Goal: Task Accomplishment & Management: Complete application form

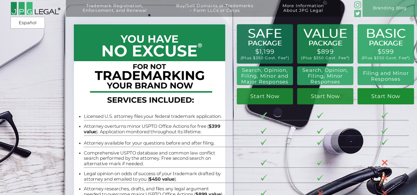
click at [392, 96] on link "Start Now" at bounding box center [385, 96] width 56 height 17
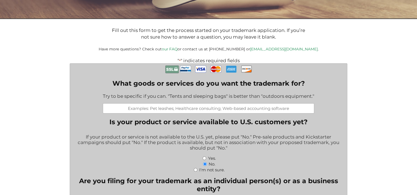
scroll to position [110, 0]
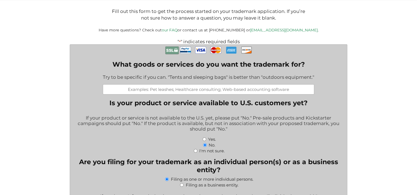
click at [182, 91] on input "What goods or services do you want the trademark for?" at bounding box center [208, 89] width 211 height 10
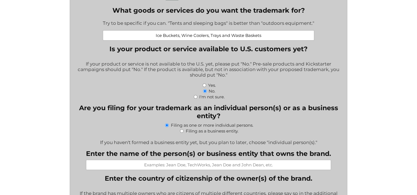
scroll to position [165, 0]
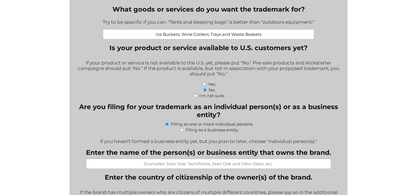
type input "Ice Buckets, Wine Coolers, Trays and Waste Baskets"
click at [205, 86] on input "Yes." at bounding box center [204, 84] width 4 height 4
radio input "true"
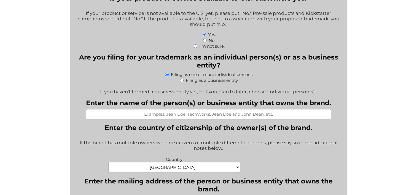
scroll to position [220, 0]
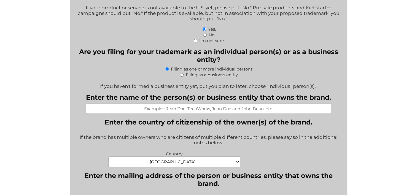
click at [181, 76] on input "Filing as a business entity." at bounding box center [182, 75] width 4 height 4
radio input "true"
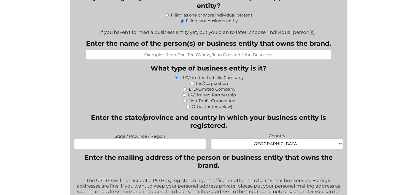
scroll to position [275, 0]
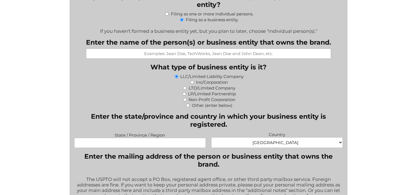
click at [108, 59] on input "Enter the name of the person(s) or business entity that owns the brand." at bounding box center [208, 53] width 245 height 10
click at [209, 55] on input "Enter the name of the person(s) or business entity that owns the brand." at bounding box center [208, 53] width 245 height 10
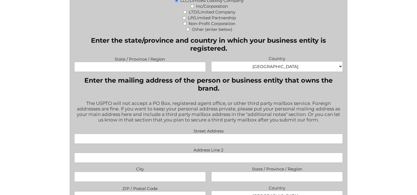
scroll to position [358, 0]
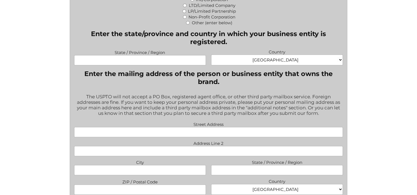
type input "[PERSON_NAME]"
click at [104, 64] on input "State / Province / Region" at bounding box center [140, 60] width 132 height 10
type input "[US_STATE]"
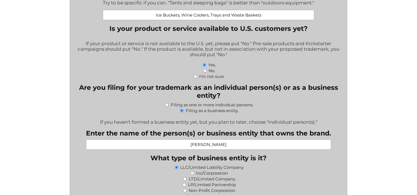
scroll to position [193, 0]
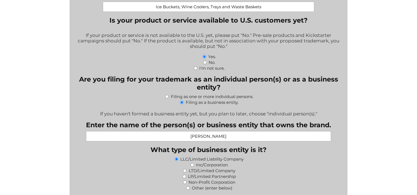
drag, startPoint x: 228, startPoint y: 139, endPoint x: 159, endPoint y: 137, distance: 69.1
click at [159, 139] on input "[PERSON_NAME]" at bounding box center [208, 136] width 245 height 10
type input "Mr. Ice Bucket, LLC."
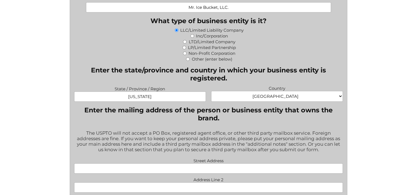
scroll to position [358, 0]
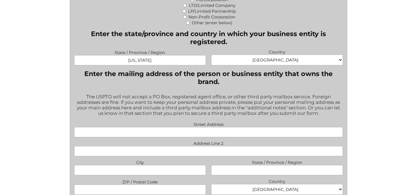
click at [167, 137] on input "Street Address" at bounding box center [208, 132] width 269 height 10
type input "[STREET_ADDRESS]"
type input "[GEOGRAPHIC_DATA]"
type input "[US_STATE]"
type input "08901-2320"
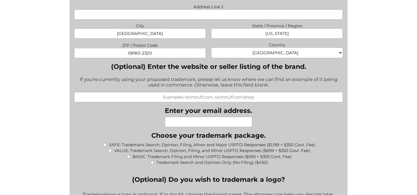
scroll to position [496, 0]
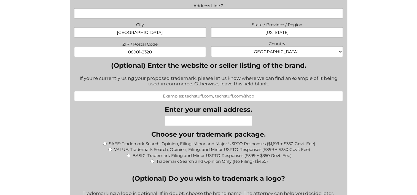
click at [174, 97] on input "(Optional) Enter the website or seller listing of the brand." at bounding box center [208, 96] width 269 height 10
type input "[DOMAIN_NAME]"
click at [171, 123] on input "Enter your email address." at bounding box center [208, 121] width 87 height 10
type input "[EMAIL_ADDRESS][DOMAIN_NAME]"
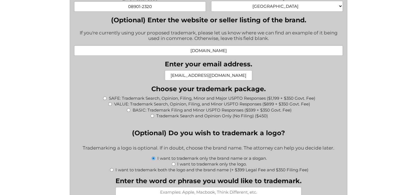
scroll to position [551, 0]
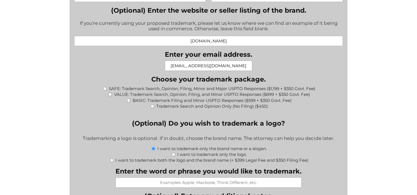
click at [128, 101] on input "BASIC: Trademark Filing and Minor USPTO Responses ($599 + $350 Govt. Fee)" at bounding box center [129, 101] width 4 height 4
radio input "true"
type input "$949.00"
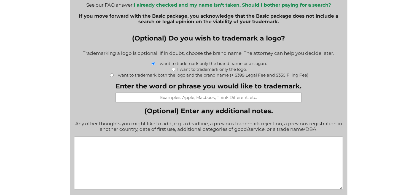
scroll to position [716, 0]
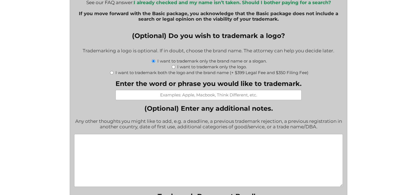
click at [161, 100] on input "Enter the word or phrase you would like to trademark." at bounding box center [208, 95] width 186 height 10
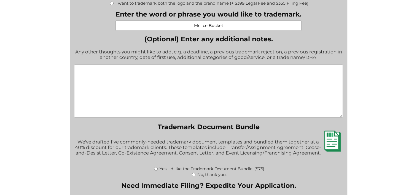
scroll to position [798, 0]
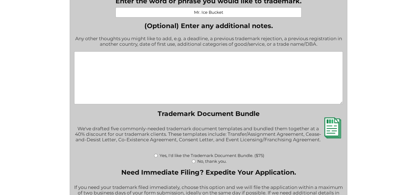
type input "Mr. Ice Bucket"
click at [91, 60] on textarea "(Optional) Enter any additional notes." at bounding box center [208, 77] width 269 height 53
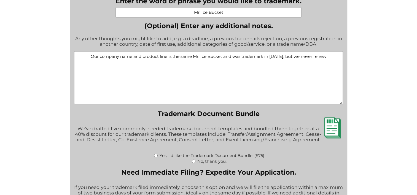
click at [327, 61] on textarea "Our company name and product line is the same Mr. Ice Bucket and was trademark …" at bounding box center [208, 77] width 269 height 53
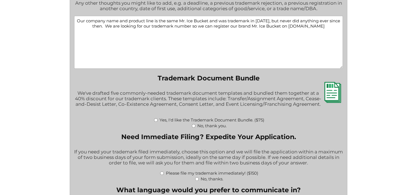
scroll to position [826, 0]
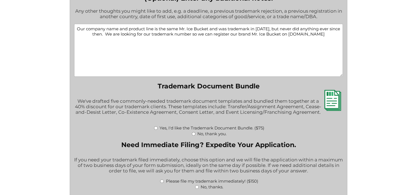
click at [330, 109] on img at bounding box center [332, 100] width 21 height 21
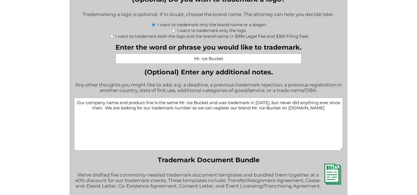
scroll to position [771, 0]
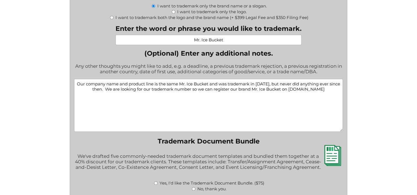
click at [108, 95] on textarea "Our company name and product line is the same Mr. Ice Bucket and was trademark …" at bounding box center [208, 105] width 269 height 53
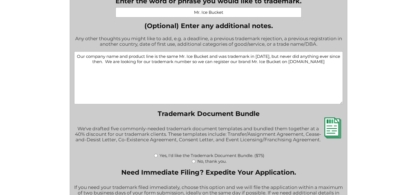
click at [252, 61] on textarea "Our company name and product line is the same Mr. Ice Bucket and was trademark …" at bounding box center [208, 77] width 269 height 53
click at [119, 66] on textarea "Our company name and product line is the same Mr. Ice Bucket and was trademarke…" at bounding box center [208, 77] width 269 height 53
click at [260, 62] on textarea "Our company name and product line is the same Mr. Ice Bucket and was trademarke…" at bounding box center [208, 77] width 269 height 53
click at [178, 66] on textarea "Our company name and product line is the same Mr. Ice Bucket and was trademarke…" at bounding box center [208, 77] width 269 height 53
click at [232, 79] on textarea "Our company name and product line is the same Mr. Ice Bucket and was trademarke…" at bounding box center [208, 77] width 269 height 53
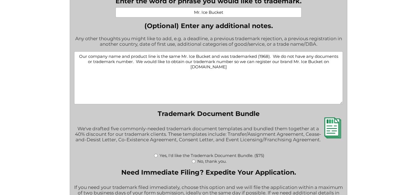
click at [131, 66] on textarea "Our company name and product line is the same Mr. Ice Bucket and was trademarke…" at bounding box center [208, 77] width 269 height 53
click at [132, 66] on textarea "Our company name and product line is the same Mr. Ice Bucket and was trademarke…" at bounding box center [208, 77] width 269 height 53
click at [185, 67] on textarea "Our company name and product line is the same Mr. Ice Bucket and was trademarke…" at bounding box center [208, 77] width 269 height 53
drag, startPoint x: 172, startPoint y: 97, endPoint x: 173, endPoint y: 94, distance: 3.6
click at [172, 97] on textarea "Our company name and product line is the same Mr. Ice Bucket and was trademarke…" at bounding box center [208, 77] width 269 height 53
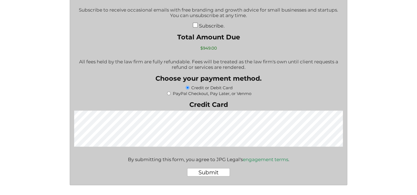
scroll to position [1074, 0]
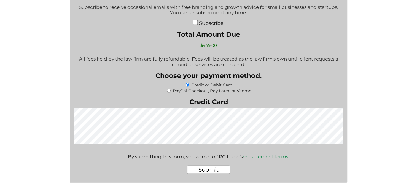
type textarea "Our company name and product line is the same Mr. Ice Bucket and was trademarke…"
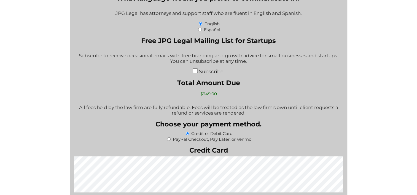
scroll to position [1019, 0]
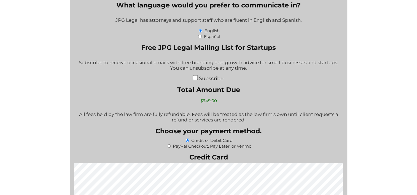
click at [194, 80] on input "Subscribe." at bounding box center [194, 77] width 5 height 5
checkbox input "true"
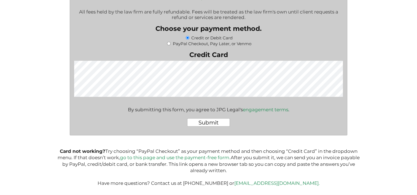
scroll to position [1130, 0]
click at [213, 122] on input "Submit" at bounding box center [208, 122] width 43 height 8
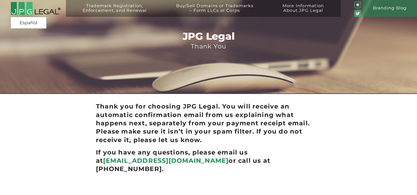
drag, startPoint x: 192, startPoint y: 0, endPoint x: 333, endPoint y: 116, distance: 182.7
click at [333, 116] on div "Thank you for choosing JPG Legal. You will receive an automatic confirmation em…" at bounding box center [208, 168] width 250 height 137
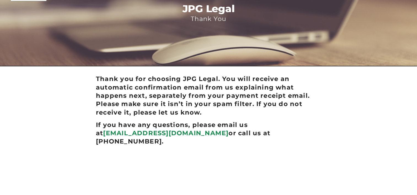
scroll to position [42, 0]
